Goal: Task Accomplishment & Management: Complete application form

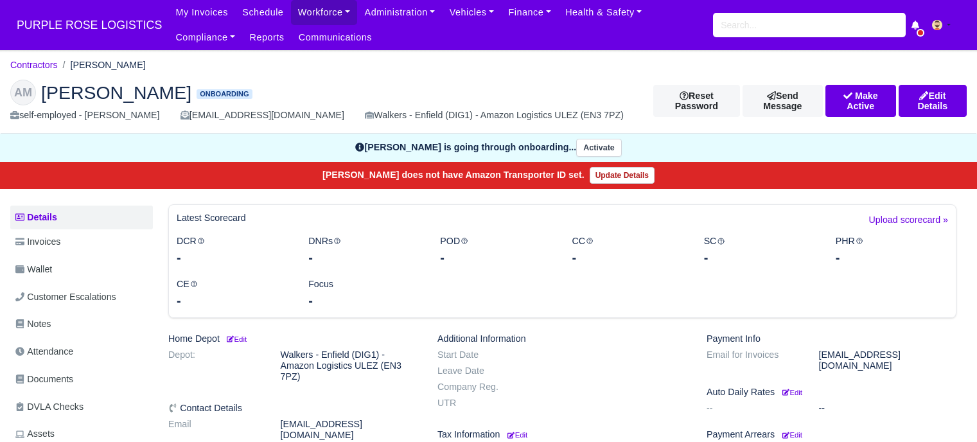
scroll to position [257, 0]
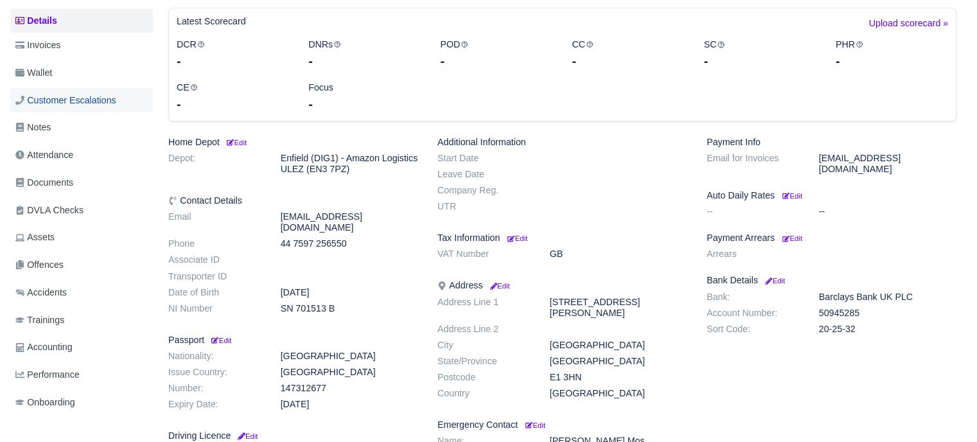
scroll to position [128, 0]
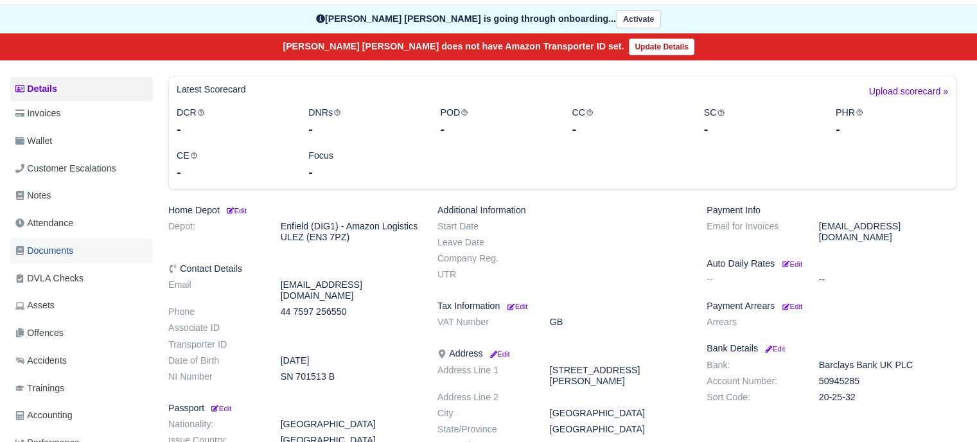
click at [69, 249] on span "Documents" at bounding box center [44, 250] width 58 height 15
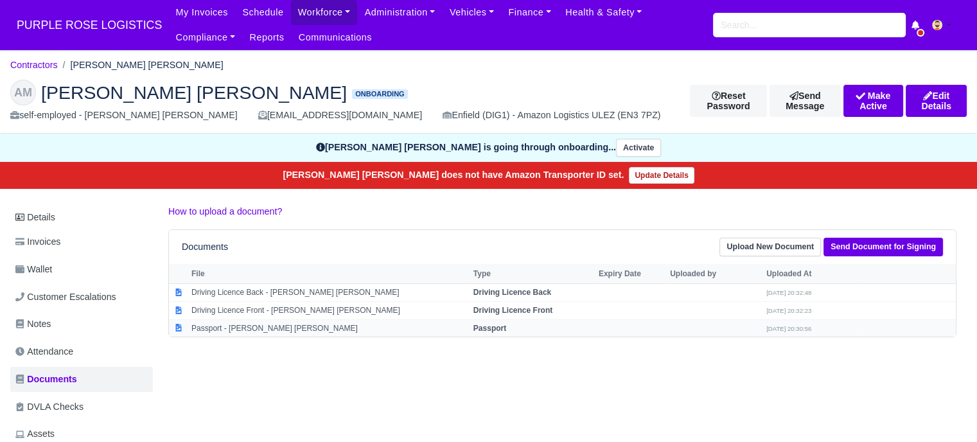
click at [287, 326] on td "Passport - Aminul Islam Mohammad" at bounding box center [329, 327] width 282 height 17
select select "passport"
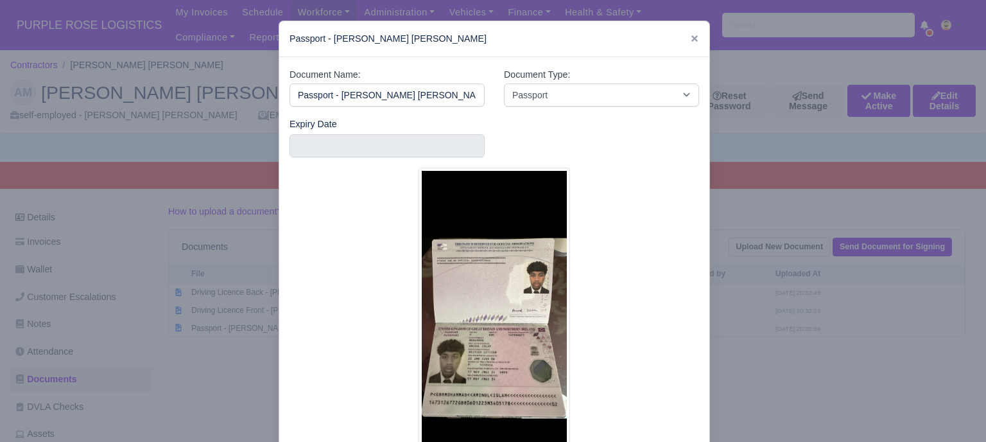
click at [765, 344] on div at bounding box center [493, 221] width 986 height 442
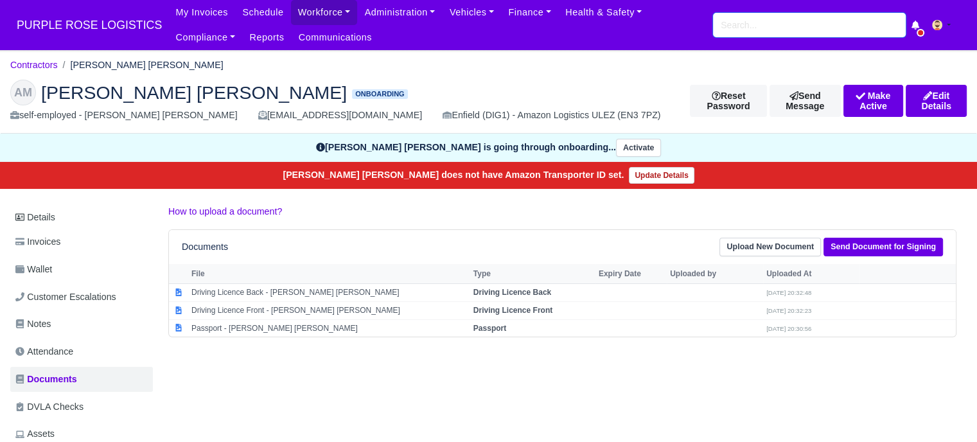
click at [783, 25] on input "search" at bounding box center [809, 25] width 193 height 24
type input "omari"
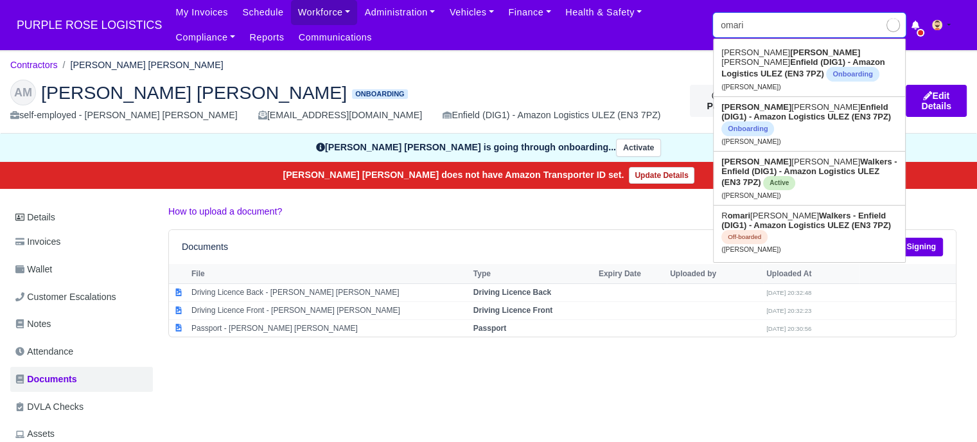
type input "[PERSON_NAME]"
click at [805, 177] on link "Omari Andrews-Donaldson Walkers - Enfield (DIG1) - Amazon Logistics ULEZ (EN3 7…" at bounding box center [808, 178] width 191 height 53
type input "Omari Andrews-Donaldson"
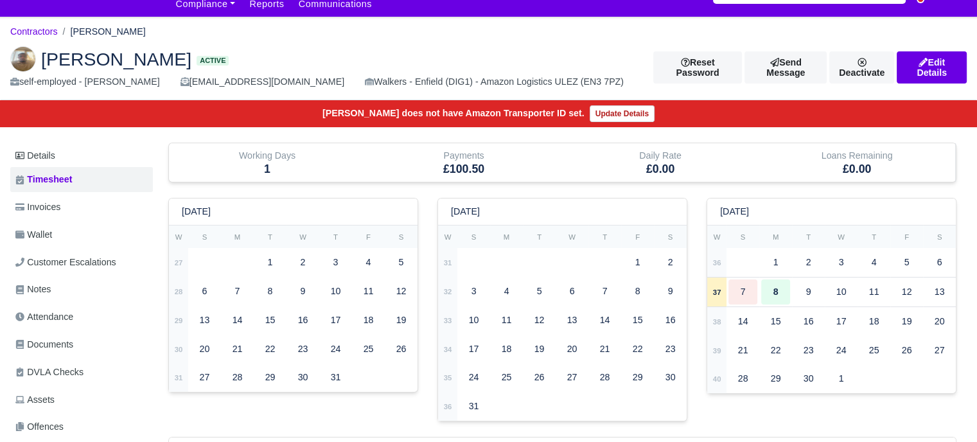
scroll to position [64, 0]
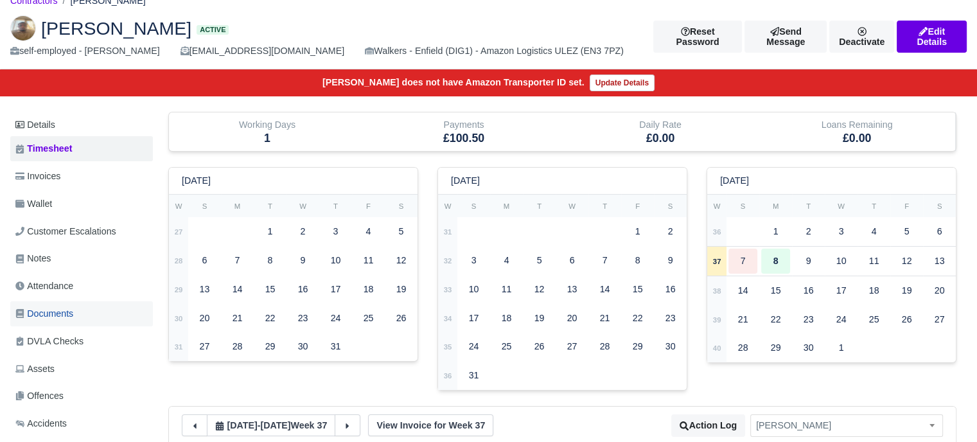
click at [73, 313] on span "Documents" at bounding box center [44, 313] width 58 height 15
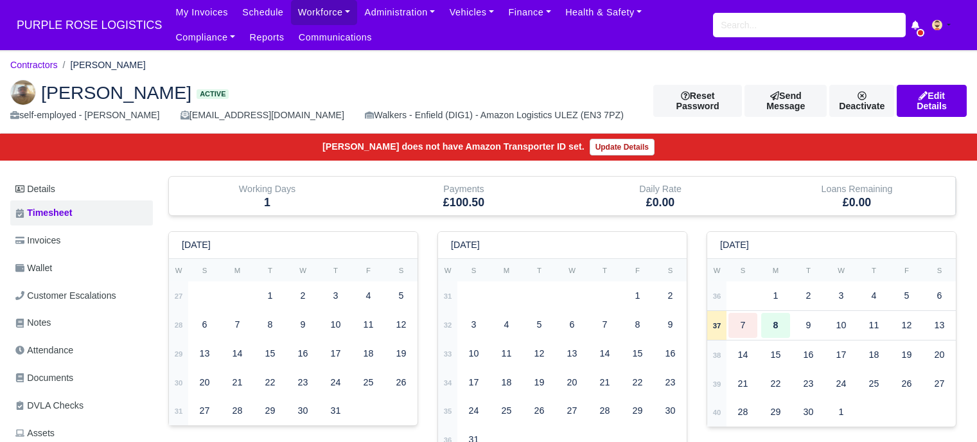
scroll to position [64, 0]
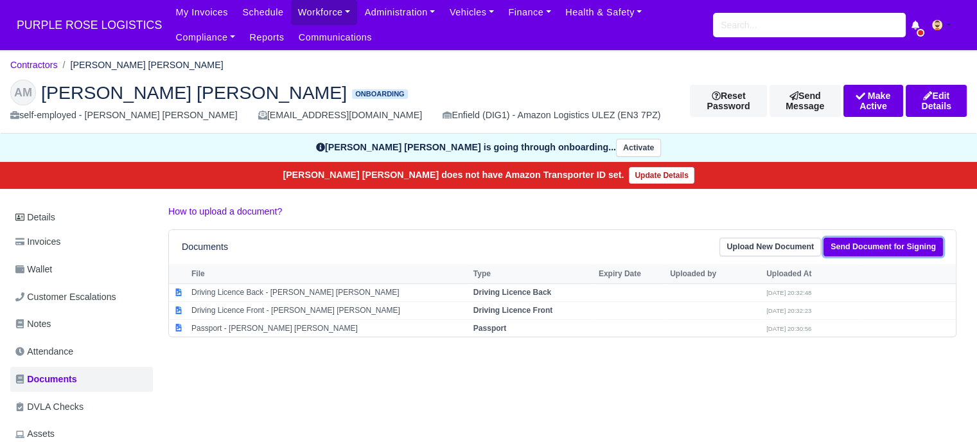
click at [913, 241] on link "Send Document for Signing" at bounding box center [882, 247] width 119 height 19
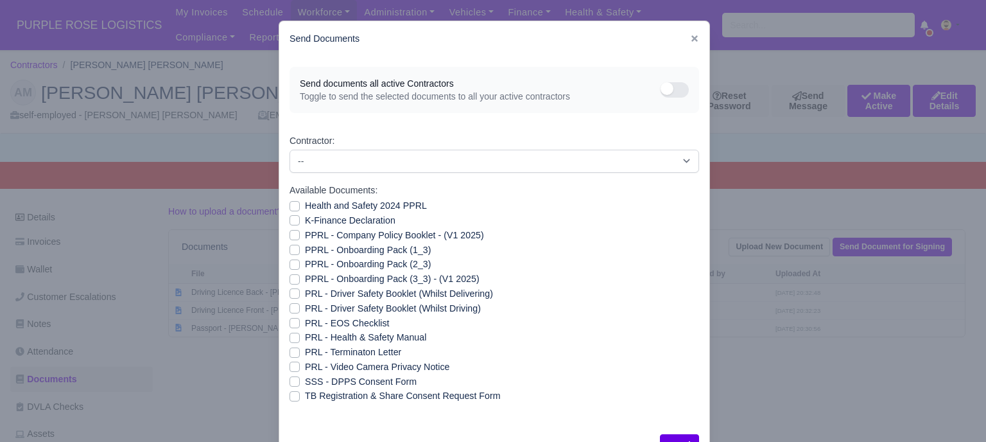
click at [305, 367] on label "PRL - Video Camera Privacy Notice" at bounding box center [377, 367] width 144 height 15
click at [290, 367] on input "PRL - Video Camera Privacy Notice" at bounding box center [295, 365] width 10 height 10
checkbox input "true"
click at [305, 332] on label "PRL - Health & Safety Manual" at bounding box center [365, 337] width 121 height 15
click at [293, 332] on input "PRL - Health & Safety Manual" at bounding box center [295, 335] width 10 height 10
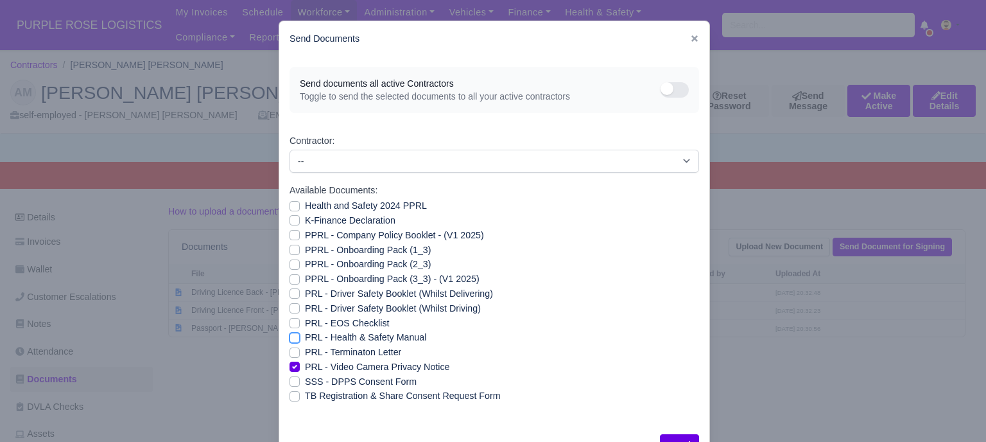
checkbox input "true"
click at [305, 206] on label "Health and Safety 2024 PPRL" at bounding box center [366, 205] width 122 height 15
click at [290, 206] on input "Health and Safety 2024 PPRL" at bounding box center [295, 203] width 10 height 10
checkbox input "true"
click at [305, 221] on label "K-Finance Declaration" at bounding box center [350, 220] width 91 height 15
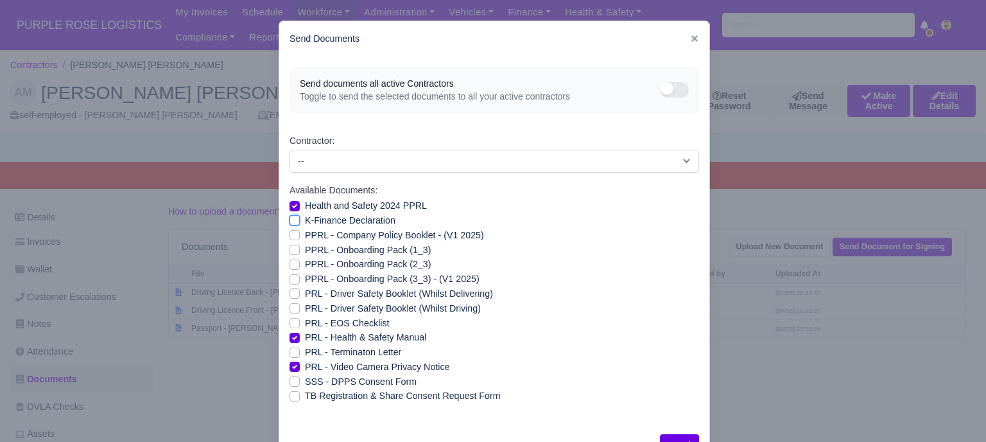
click at [292, 221] on input "K-Finance Declaration" at bounding box center [295, 218] width 10 height 10
checkbox input "true"
click at [305, 236] on label "PPRL - Company Policy Booklet - (V1 2025)" at bounding box center [394, 235] width 179 height 15
click at [292, 236] on input "PPRL - Company Policy Booklet - (V1 2025)" at bounding box center [295, 233] width 10 height 10
checkbox input "true"
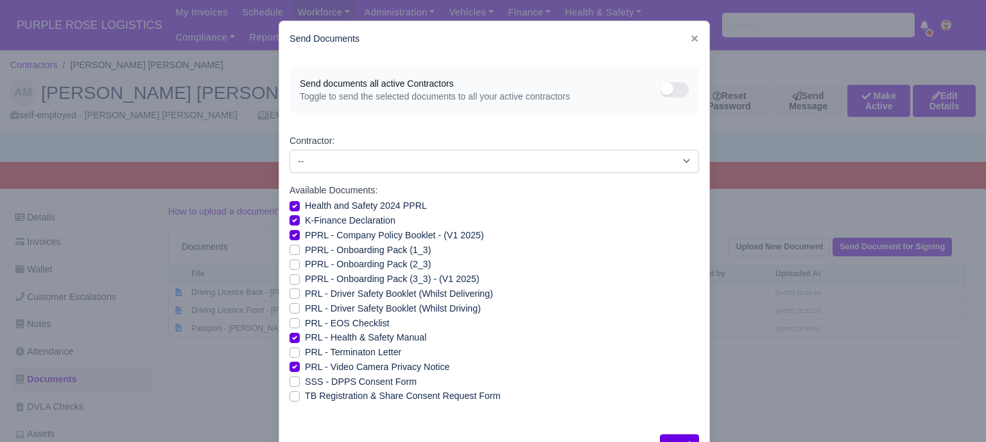
click at [305, 254] on label "PPRL - Onboarding Pack (1_3)" at bounding box center [368, 250] width 126 height 15
click at [290, 253] on input "PPRL - Onboarding Pack (1_3)" at bounding box center [295, 248] width 10 height 10
checkbox input "true"
click at [305, 269] on label "PPRL - Onboarding Pack (2_3)" at bounding box center [368, 264] width 126 height 15
click at [290, 267] on input "PPRL - Onboarding Pack (2_3)" at bounding box center [295, 262] width 10 height 10
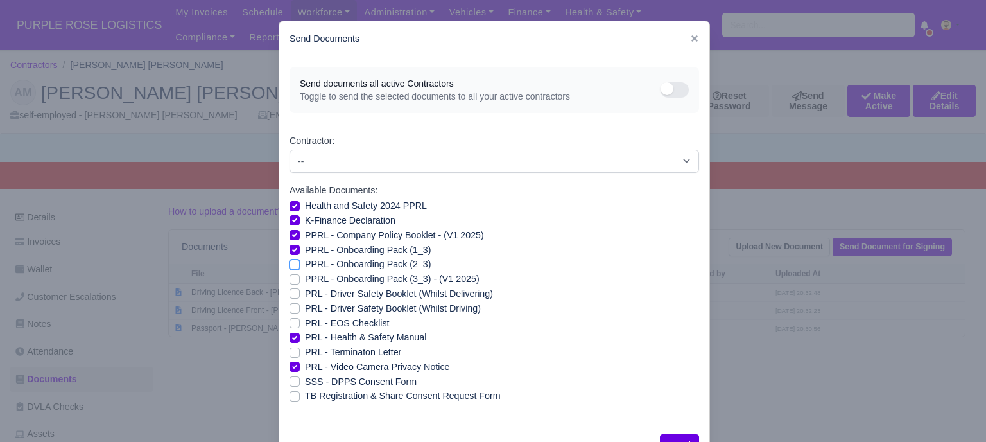
checkbox input "true"
click at [305, 281] on label "PPRL - Onboarding Pack (3_3) - (V1 2025)" at bounding box center [392, 279] width 175 height 15
click at [291, 281] on input "PPRL - Onboarding Pack (3_3) - (V1 2025)" at bounding box center [295, 277] width 10 height 10
checkbox input "true"
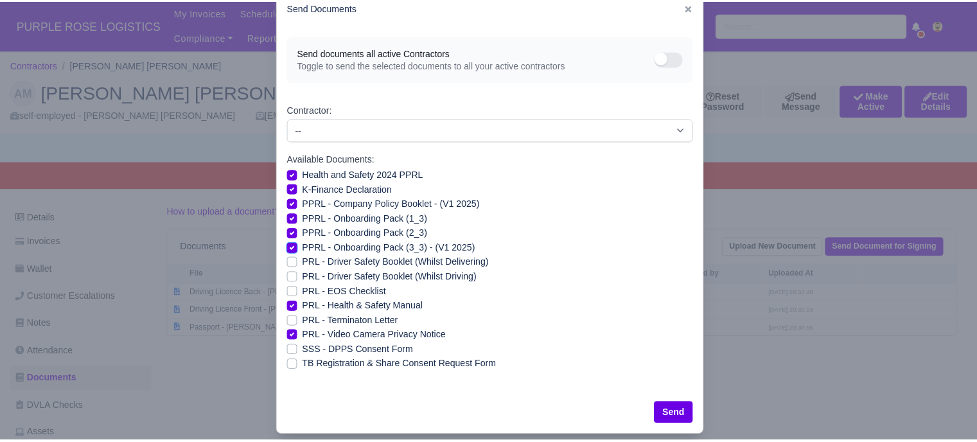
scroll to position [46, 0]
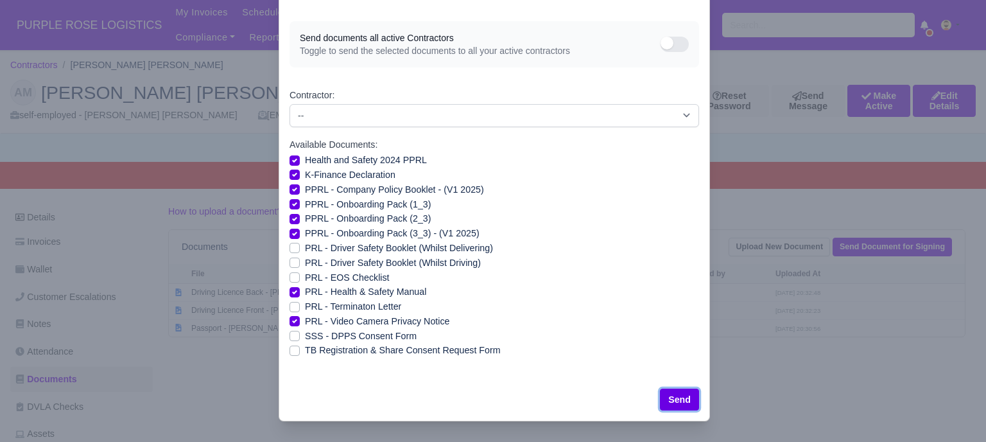
click at [680, 400] on button "Send" at bounding box center [679, 400] width 39 height 22
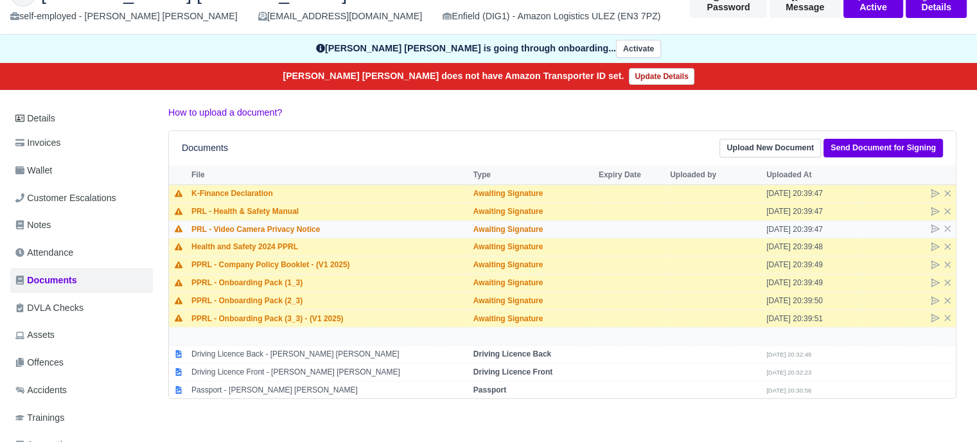
scroll to position [128, 0]
